Goal: Task Accomplishment & Management: Manage account settings

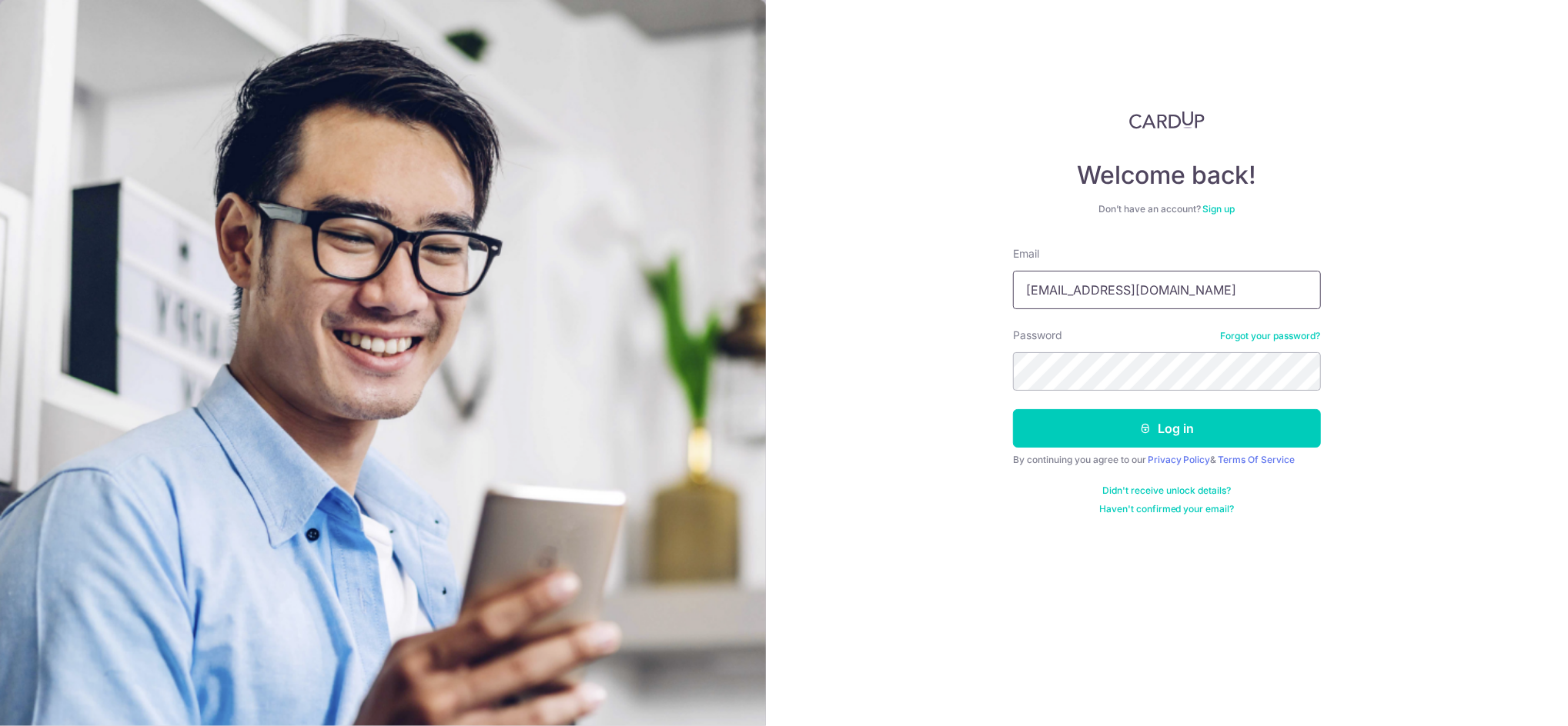
drag, startPoint x: 1132, startPoint y: 289, endPoint x: 741, endPoint y: 220, distance: 397.0
click at [742, 220] on section "Welcome back! Don’t have an account? Sign up Email sales@udo.com.sg Password Fo…" at bounding box center [784, 363] width 1568 height 726
click at [978, 321] on div "Welcome back! Don’t have an account? Sign up Email sales@udo.com.sg Password Fo…" at bounding box center [1167, 363] width 803 height 726
click at [1077, 291] on input "[EMAIL_ADDRESS][DOMAIN_NAME]" at bounding box center [1166, 291] width 308 height 39
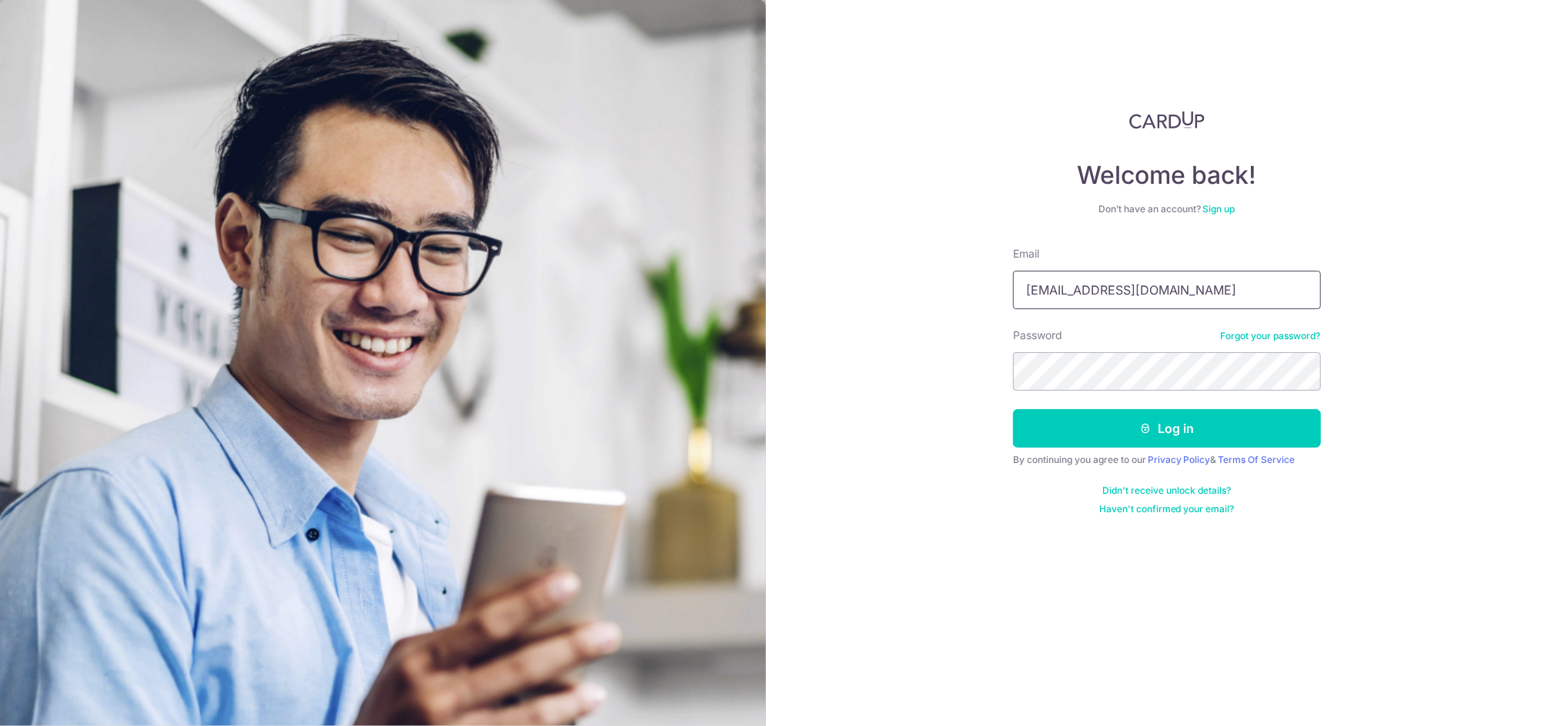
click at [1077, 291] on input "sales@udo.com.sg" at bounding box center [1166, 291] width 308 height 39
type input "cheeweeyap@gmail.com"
click at [954, 408] on div "Welcome back! Don’t have an account? Sign up Email cheeweeyap@gmail.com Passwor…" at bounding box center [1167, 363] width 803 height 726
click at [1060, 419] on button "Log in" at bounding box center [1166, 429] width 308 height 39
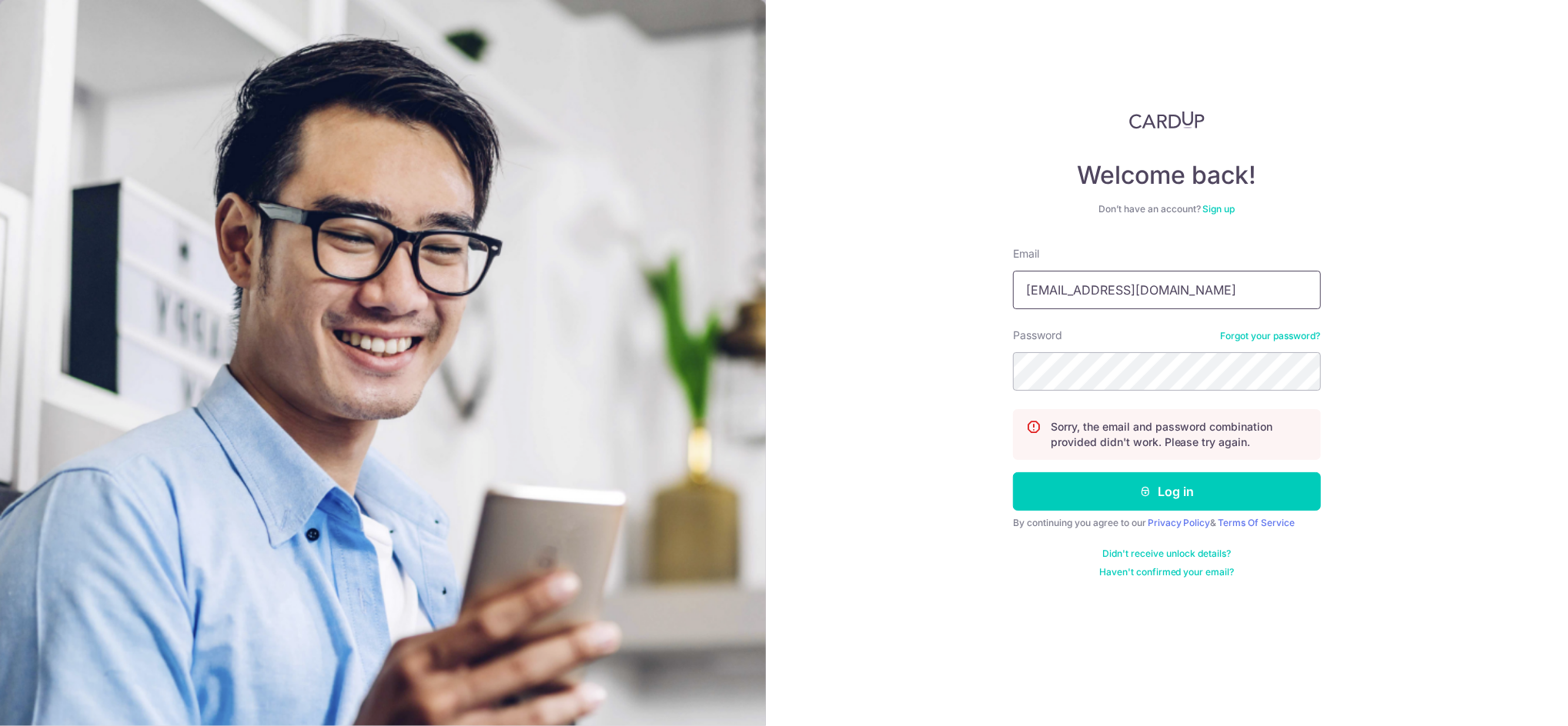
click at [1112, 286] on input "[EMAIL_ADDRESS][DOMAIN_NAME]" at bounding box center [1166, 291] width 308 height 39
type input "[EMAIL_ADDRESS][DOMAIN_NAME]"
click at [808, 494] on div "Welcome back! Don’t have an account? Sign up Email cheeweeyap@gmail.com Passwor…" at bounding box center [1167, 363] width 803 height 726
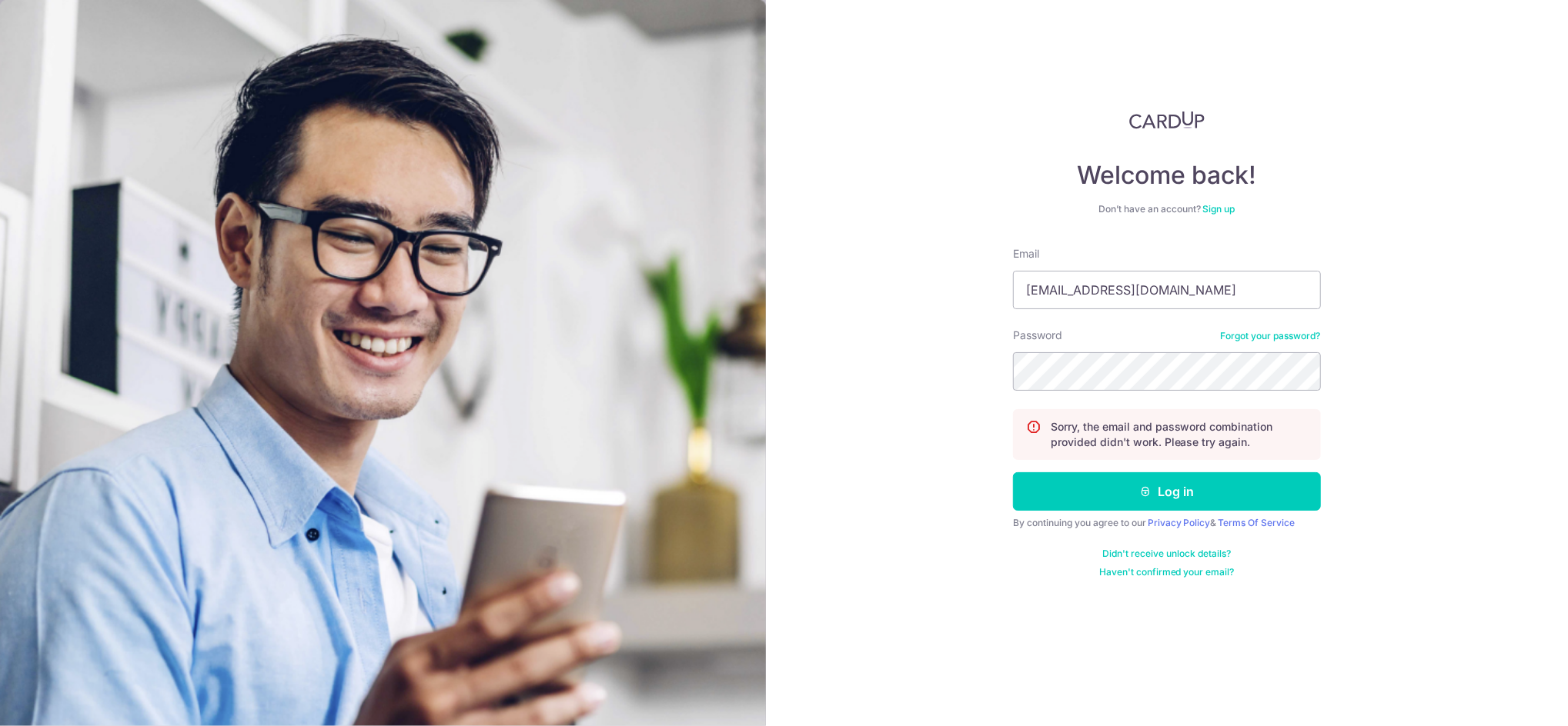
click at [961, 469] on div "Welcome back! Don’t have an account? Sign up Email cheeweeyap@gmail.com Passwor…" at bounding box center [1167, 363] width 803 height 726
click at [850, 450] on div "Welcome back! Don’t have an account? Sign up Email cheeweeyap@gmail.com Passwor…" at bounding box center [1167, 363] width 803 height 726
click at [1137, 485] on button "Log in" at bounding box center [1166, 492] width 308 height 39
drag, startPoint x: 1166, startPoint y: 296, endPoint x: 821, endPoint y: 303, distance: 345.1
click at [821, 303] on div "Welcome back! Don’t have an account? Sign up Email sales@udo.com.sg Password Fo…" at bounding box center [1167, 363] width 803 height 726
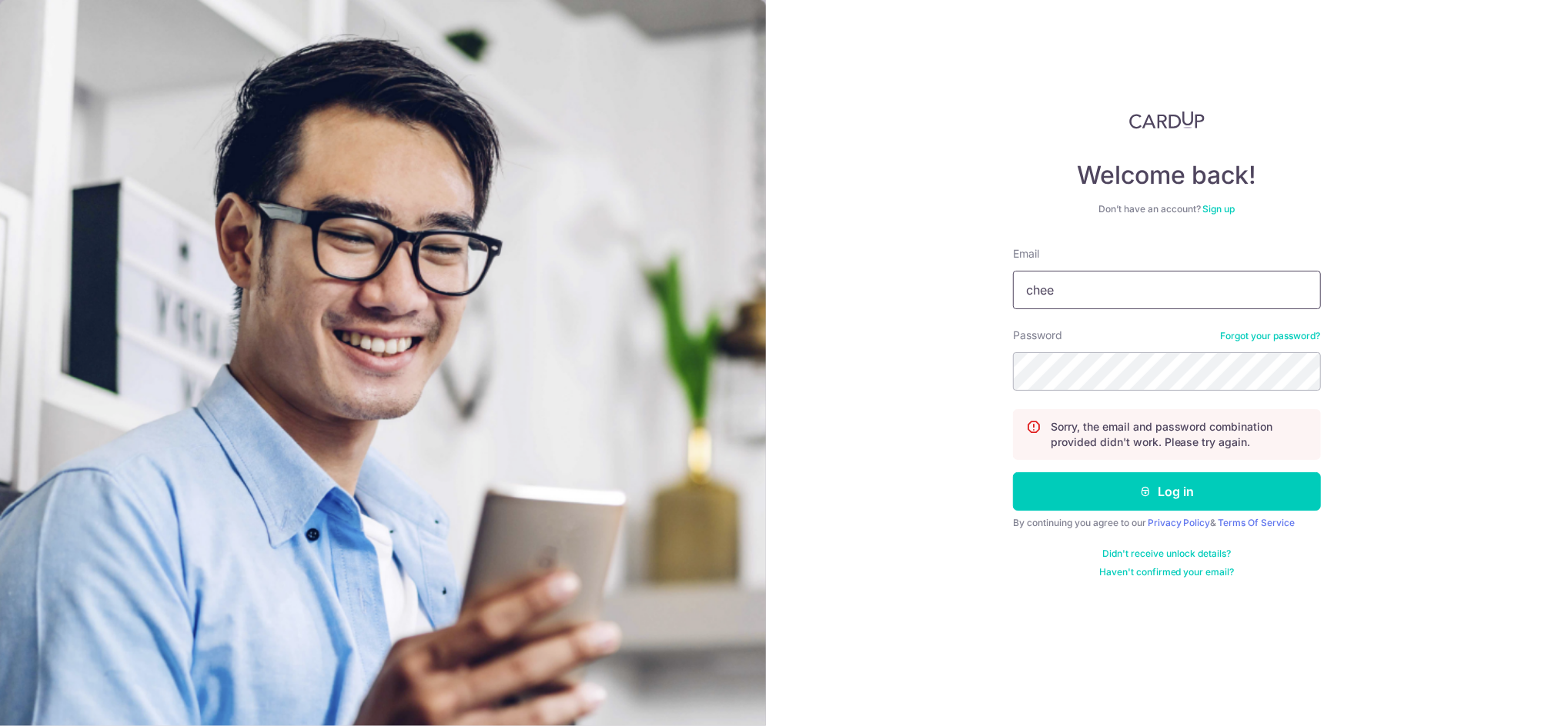
type input "[EMAIL_ADDRESS][DOMAIN_NAME]"
click at [821, 302] on div "Welcome back! Don’t have an account? Sign up Email cheeweeyap@gmail.com Passwor…" at bounding box center [1167, 363] width 803 height 726
click at [1196, 494] on button "Log in" at bounding box center [1166, 492] width 308 height 39
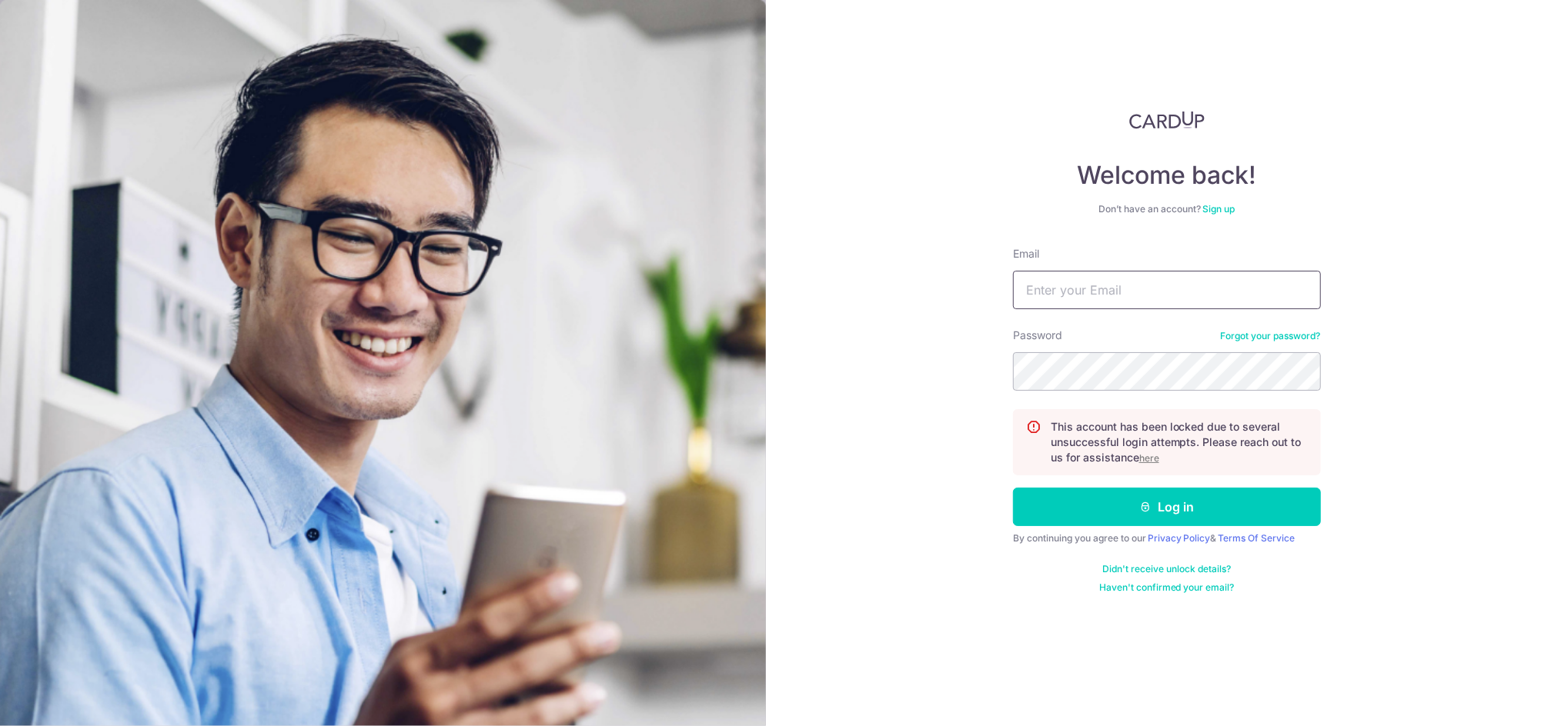
type input "[EMAIL_ADDRESS][DOMAIN_NAME]"
click at [1180, 280] on input "[EMAIL_ADDRESS][DOMAIN_NAME]" at bounding box center [1166, 291] width 308 height 39
type input "[EMAIL_ADDRESS][DOMAIN_NAME]"
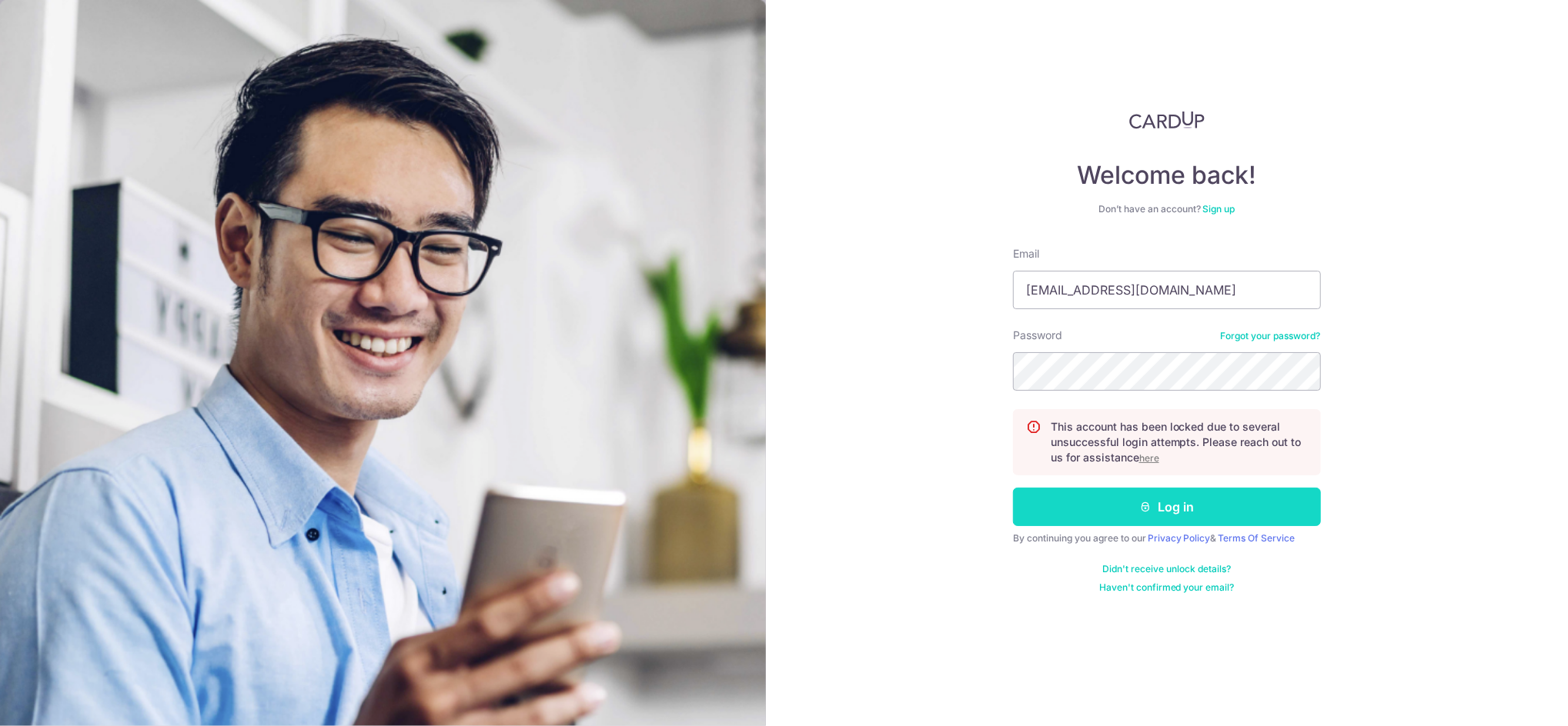
click at [1221, 496] on button "Log in" at bounding box center [1166, 507] width 308 height 39
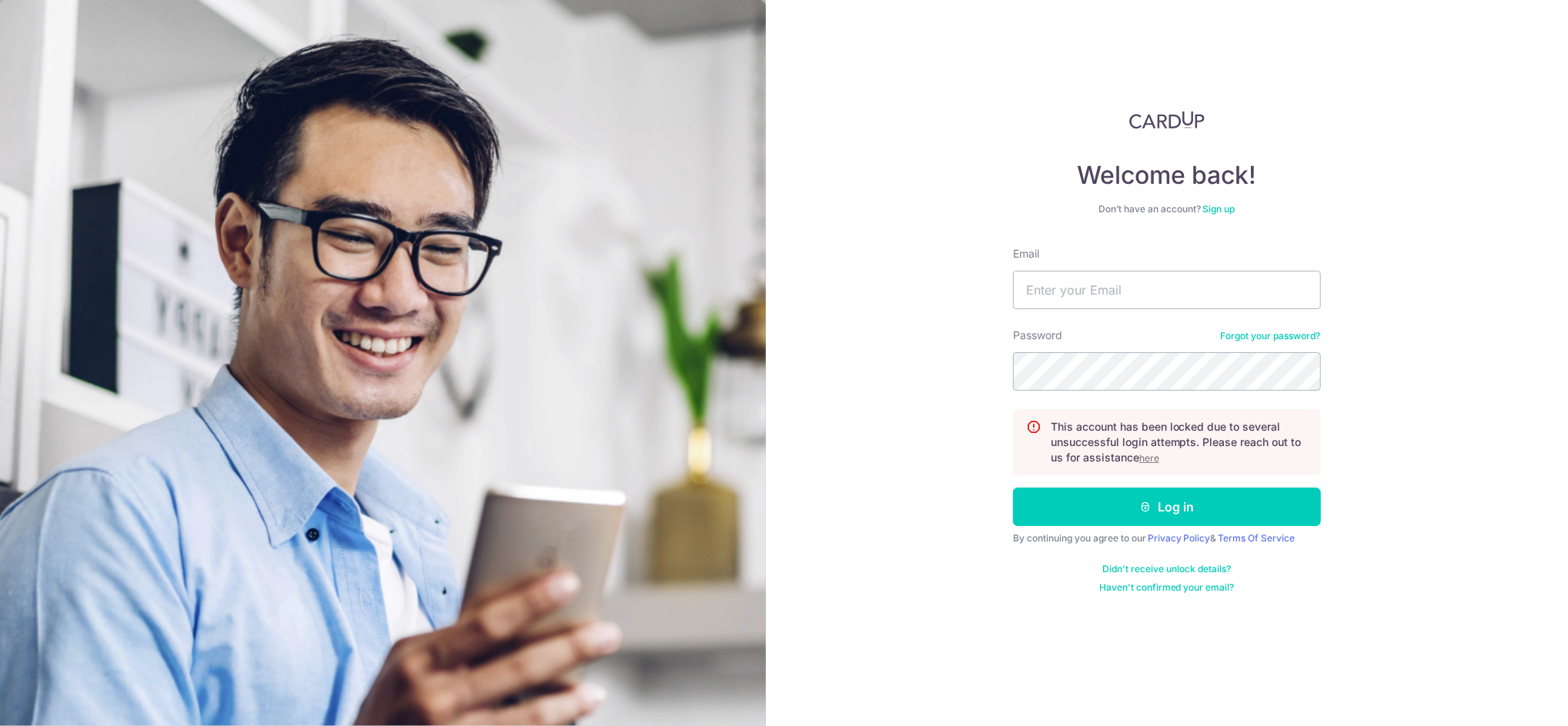
click at [1154, 463] on u "here" at bounding box center [1149, 458] width 20 height 12
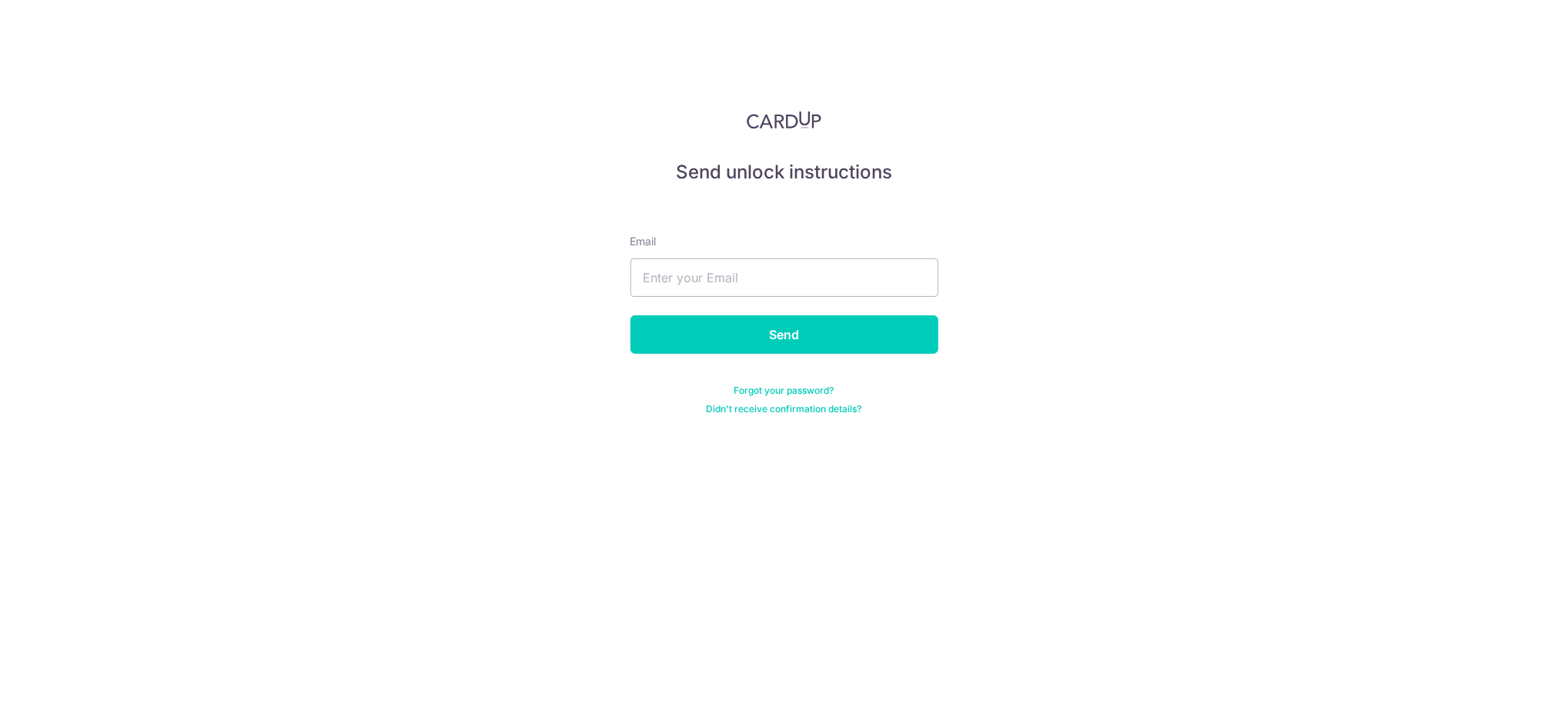
click at [732, 256] on div "Email" at bounding box center [784, 265] width 308 height 63
click at [725, 280] on input "text" at bounding box center [784, 278] width 308 height 39
type input "cheeweeyap@gmail.com"
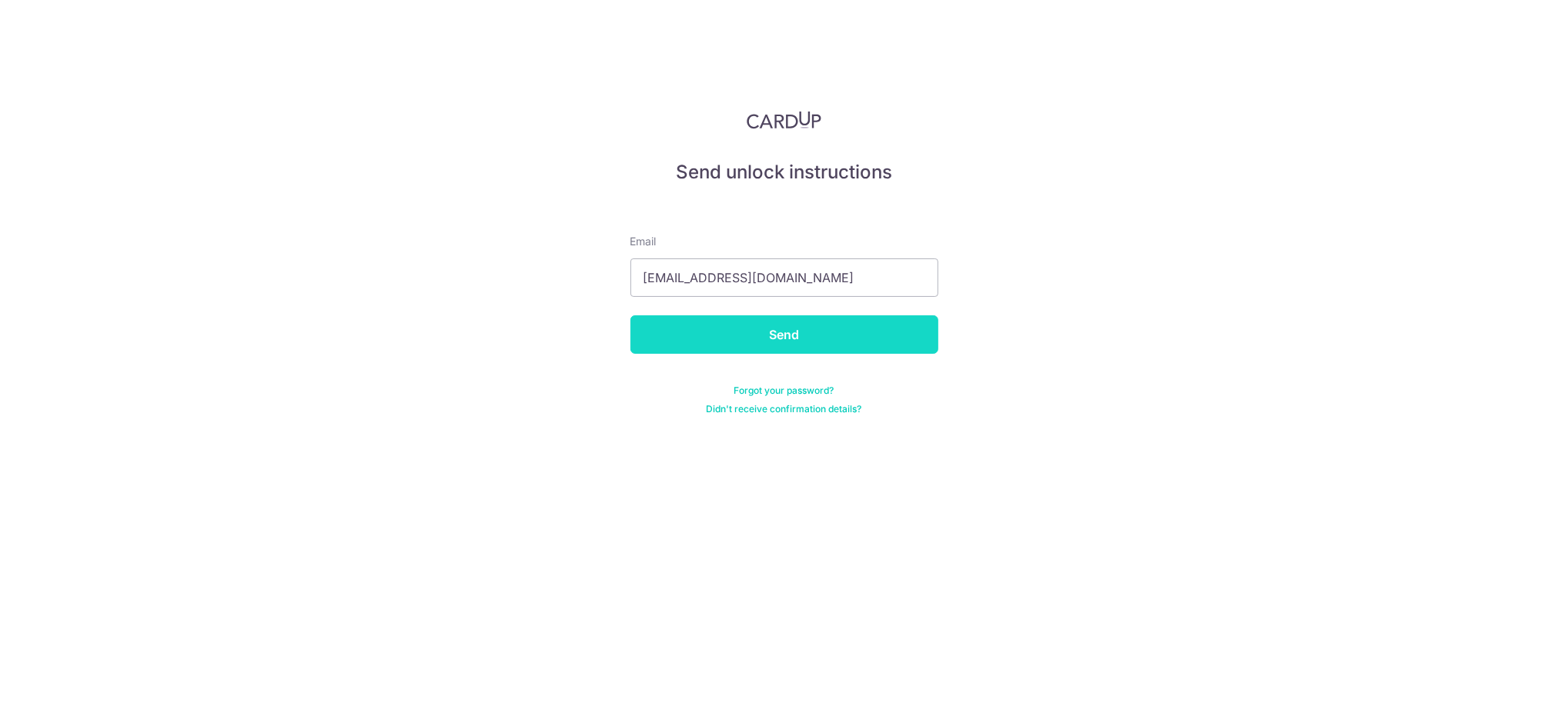
click at [687, 335] on input "Send" at bounding box center [784, 335] width 308 height 39
